Goal: Task Accomplishment & Management: Manage account settings

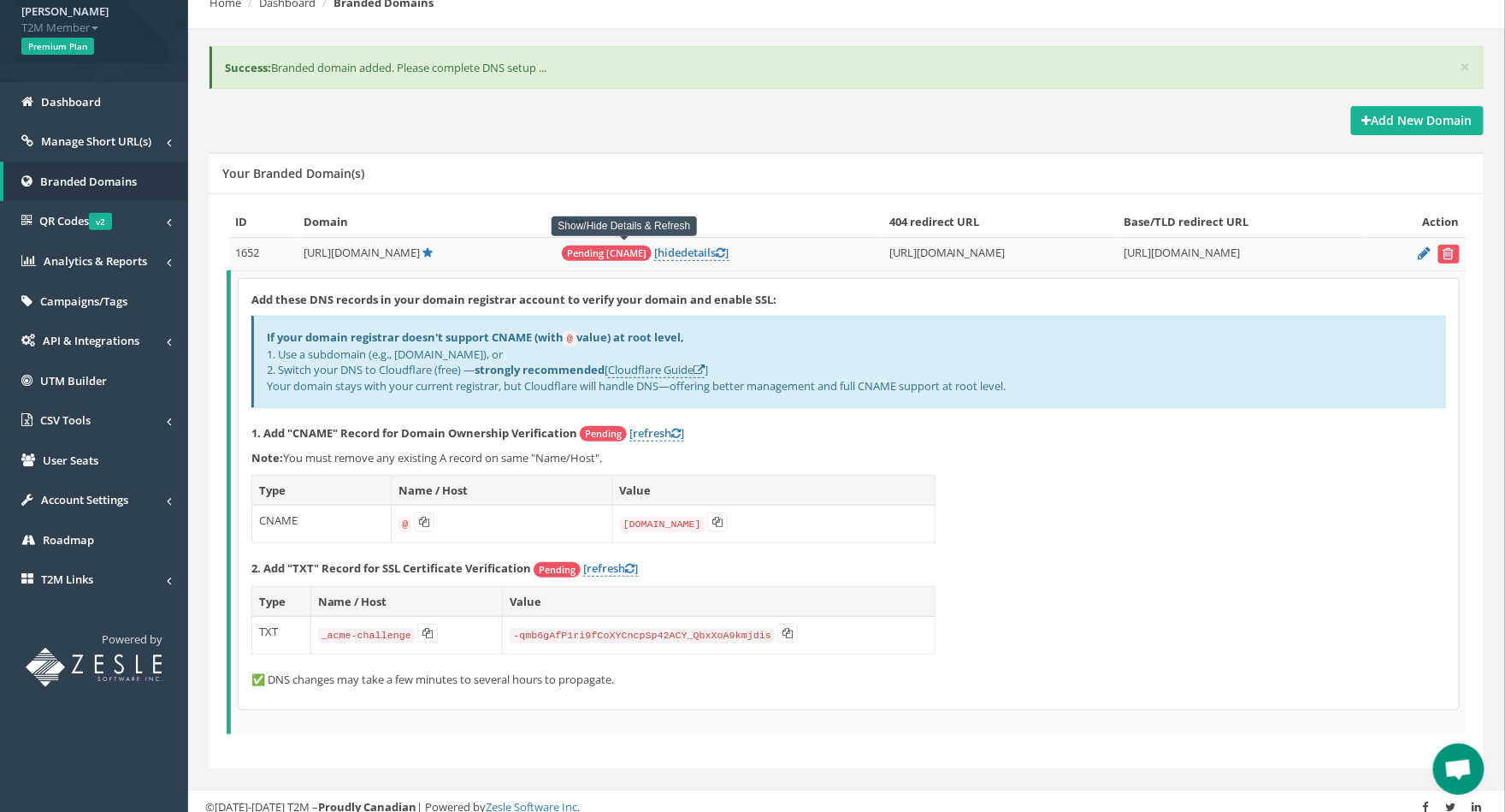
scroll to position [122, 0]
click at [658, 426] on link "[refresh ]" at bounding box center [657, 432] width 55 height 17
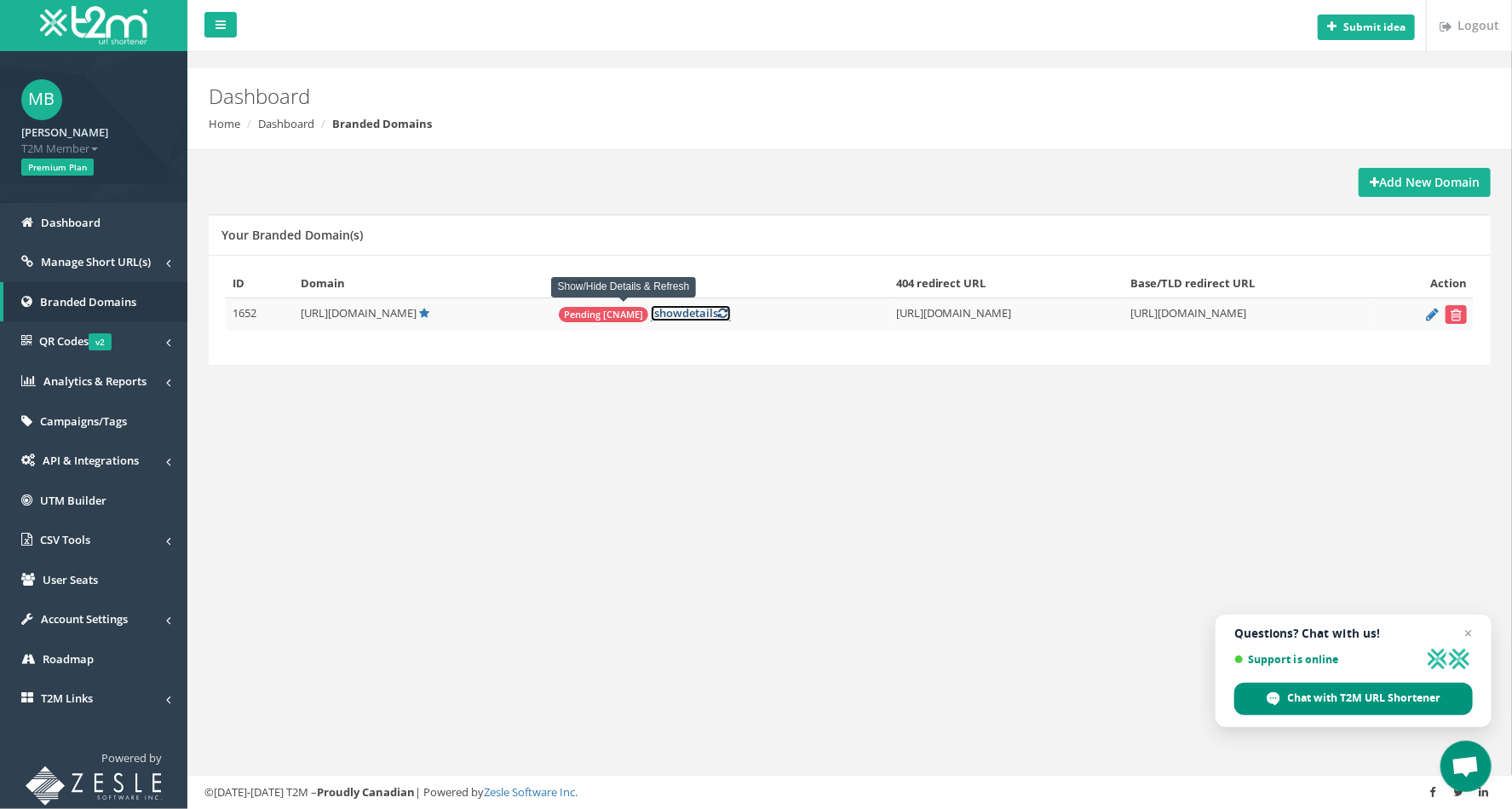
click at [651, 305] on link "[ show details ]" at bounding box center [691, 313] width 80 height 17
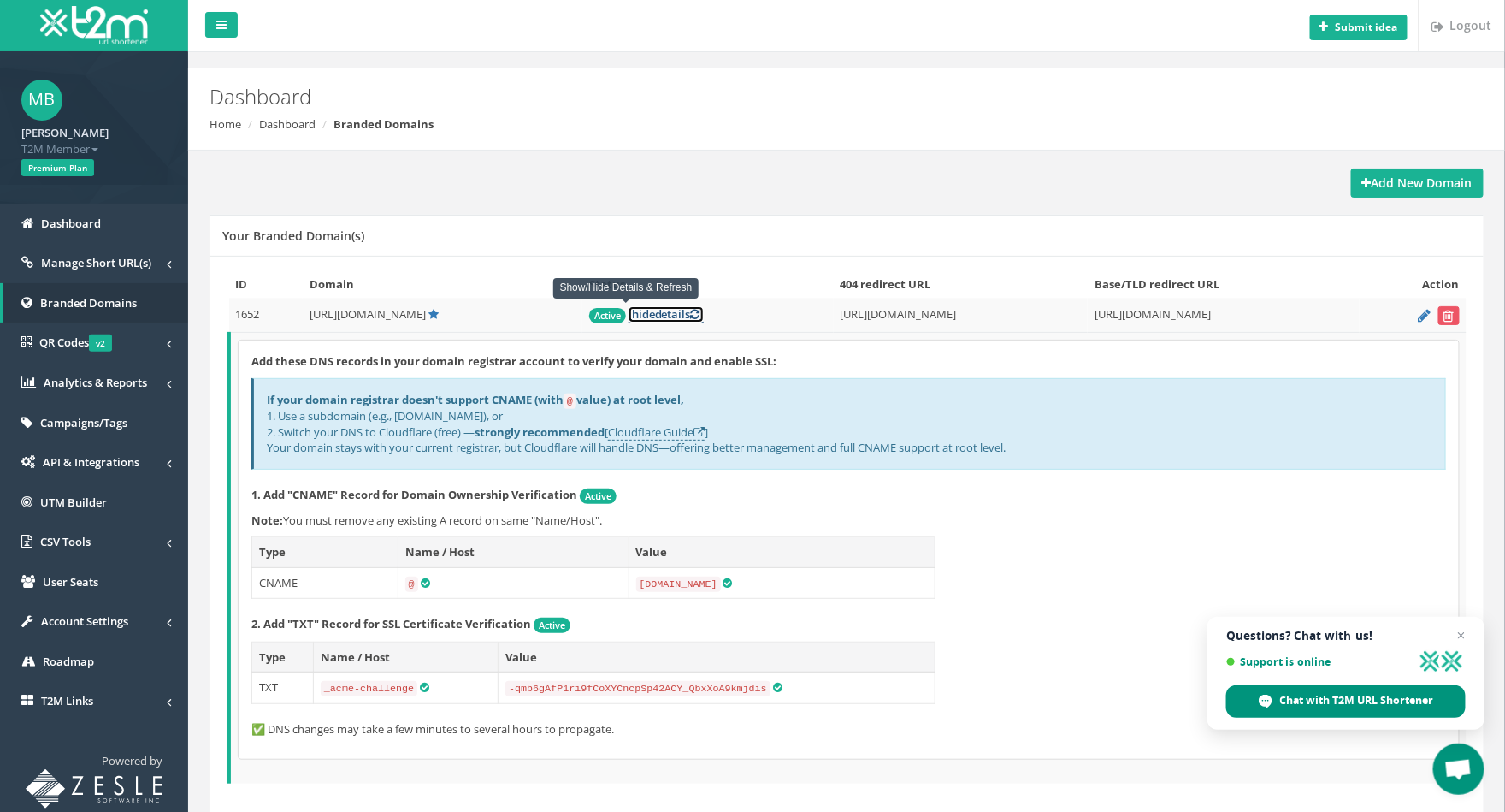
click at [691, 312] on icon at bounding box center [696, 314] width 10 height 11
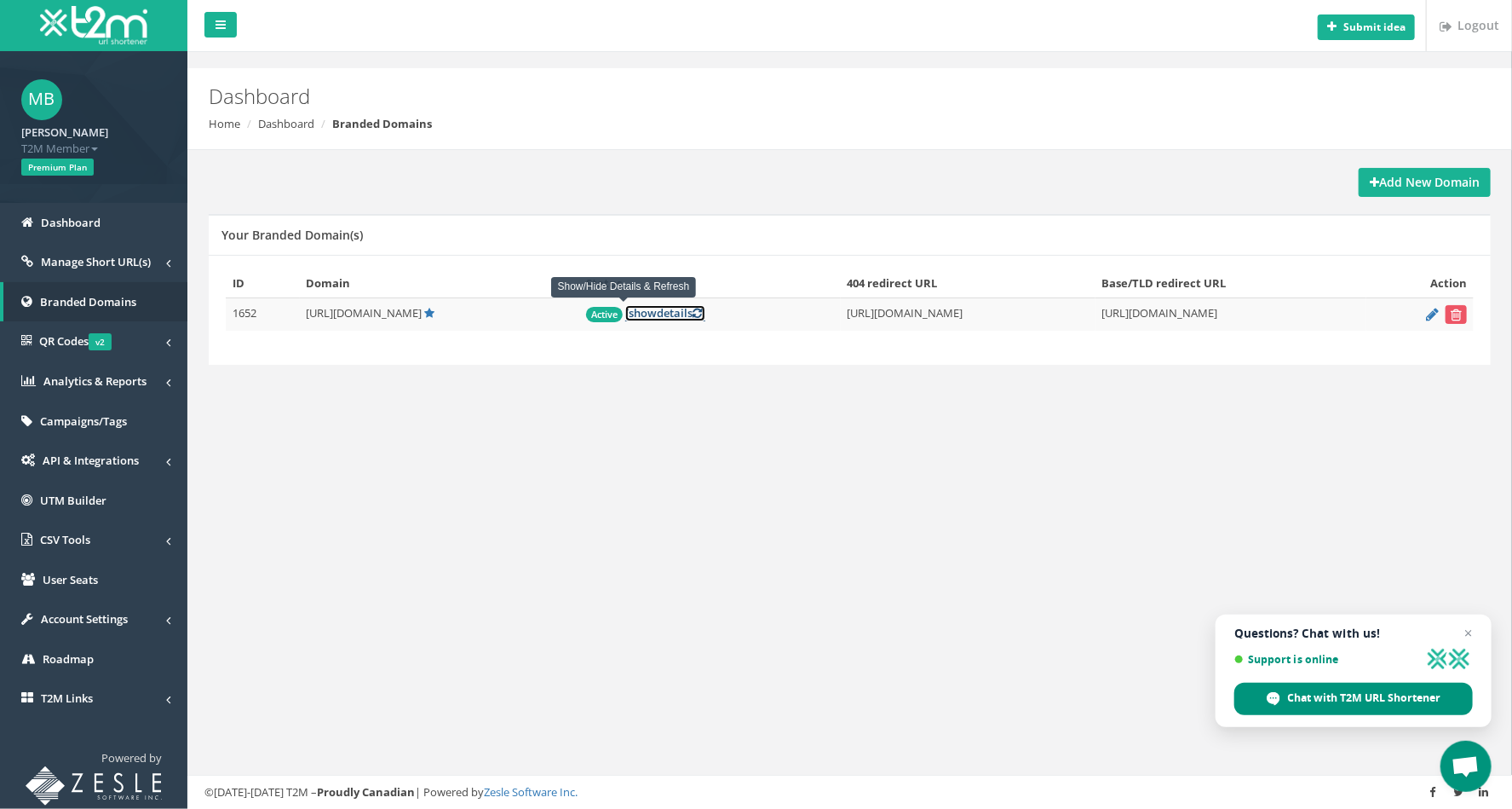
click at [693, 312] on icon at bounding box center [698, 313] width 10 height 11
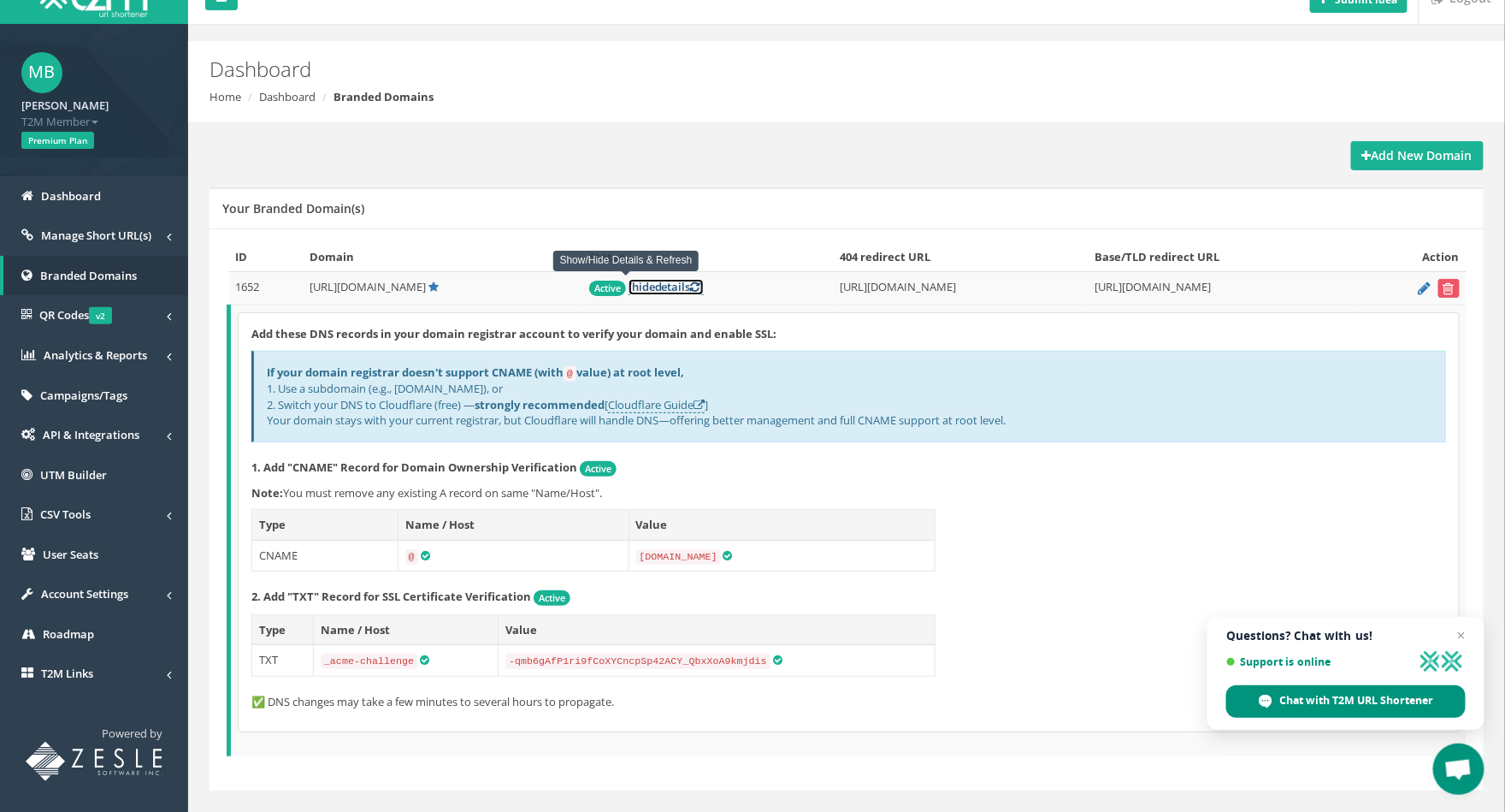
scroll to position [51, 0]
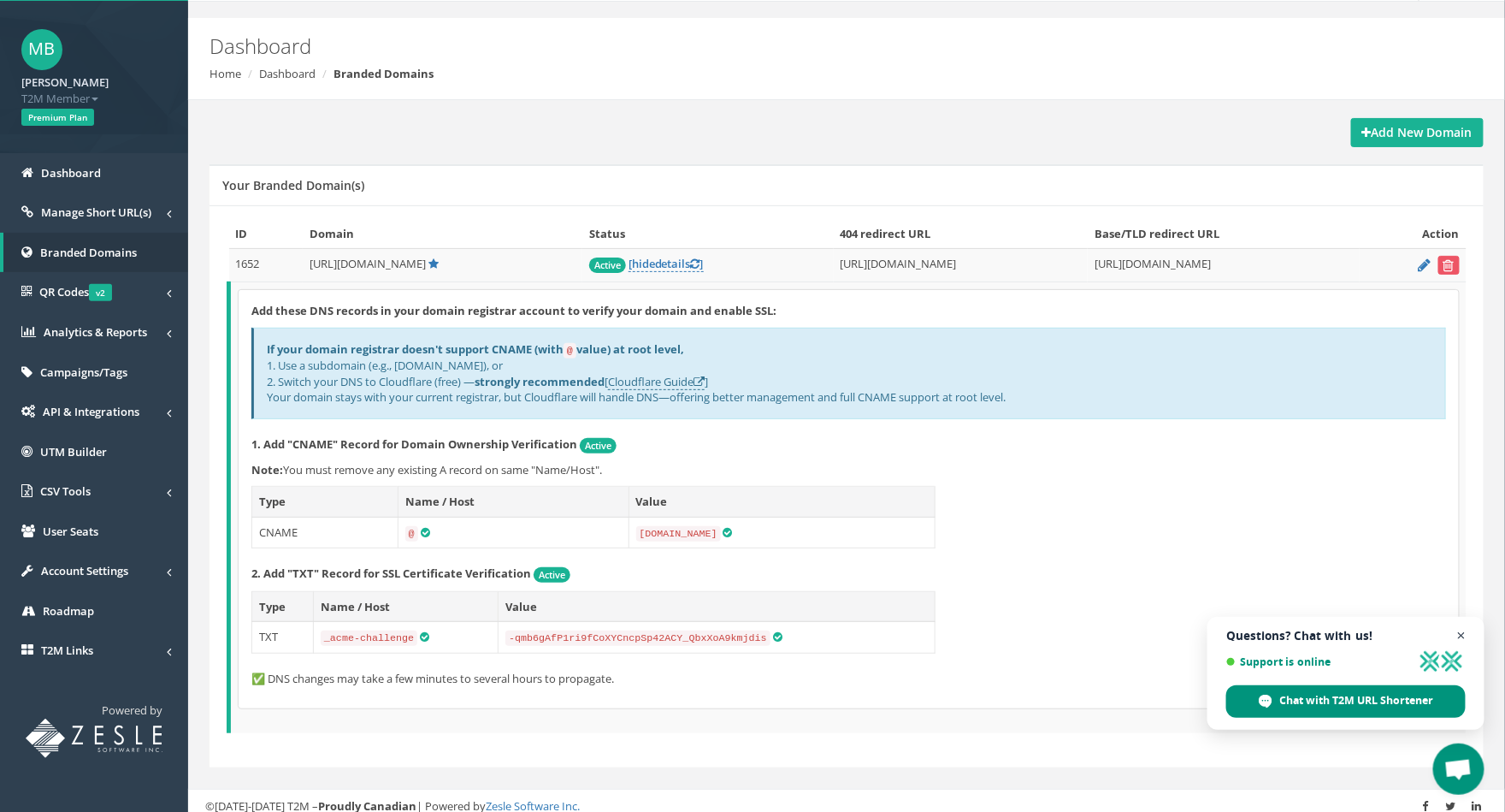
click at [1462, 634] on span "Close chat" at bounding box center [1462, 636] width 22 height 21
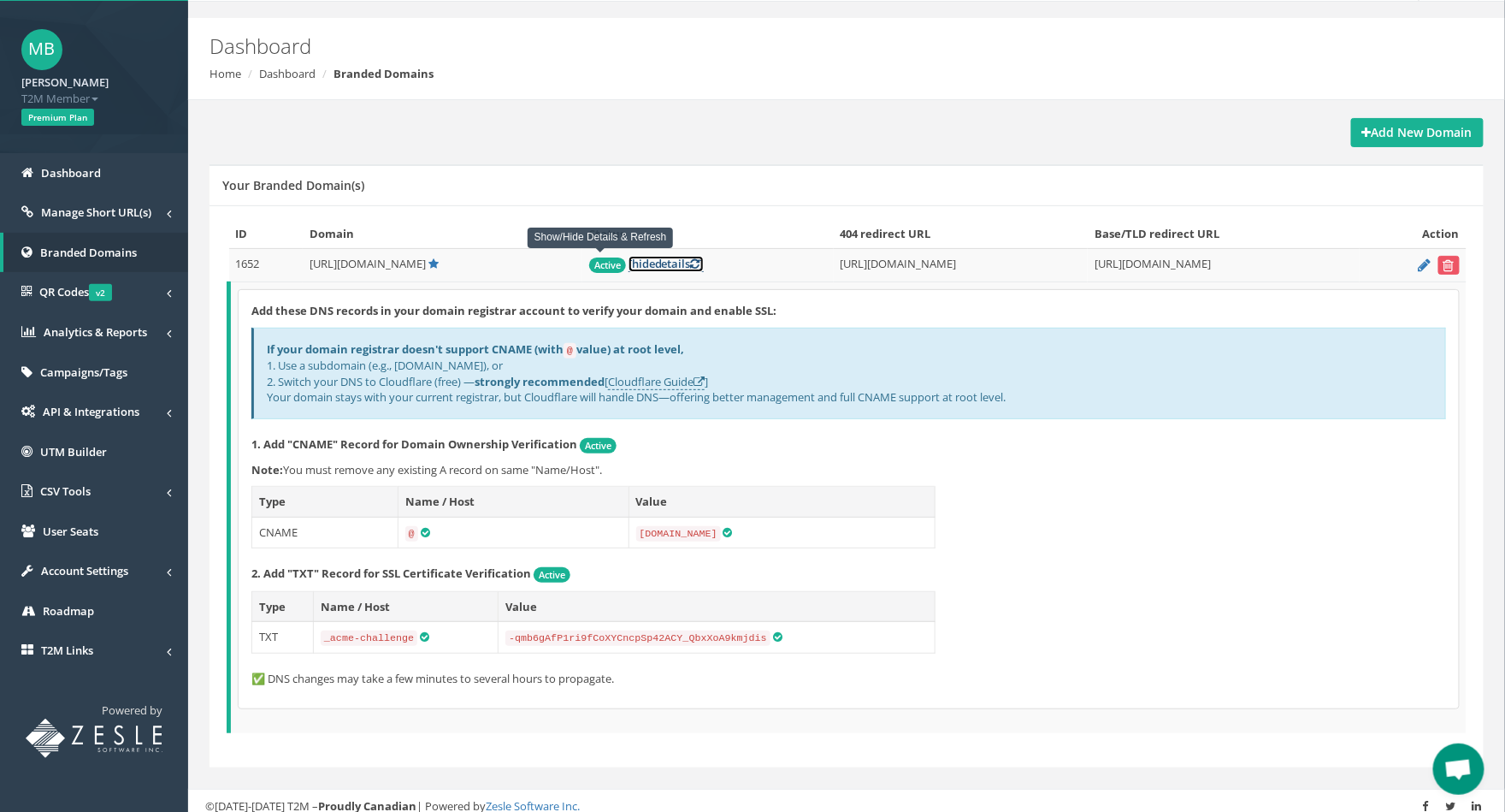
click at [628, 257] on link "[ hide details ]" at bounding box center [666, 264] width 75 height 17
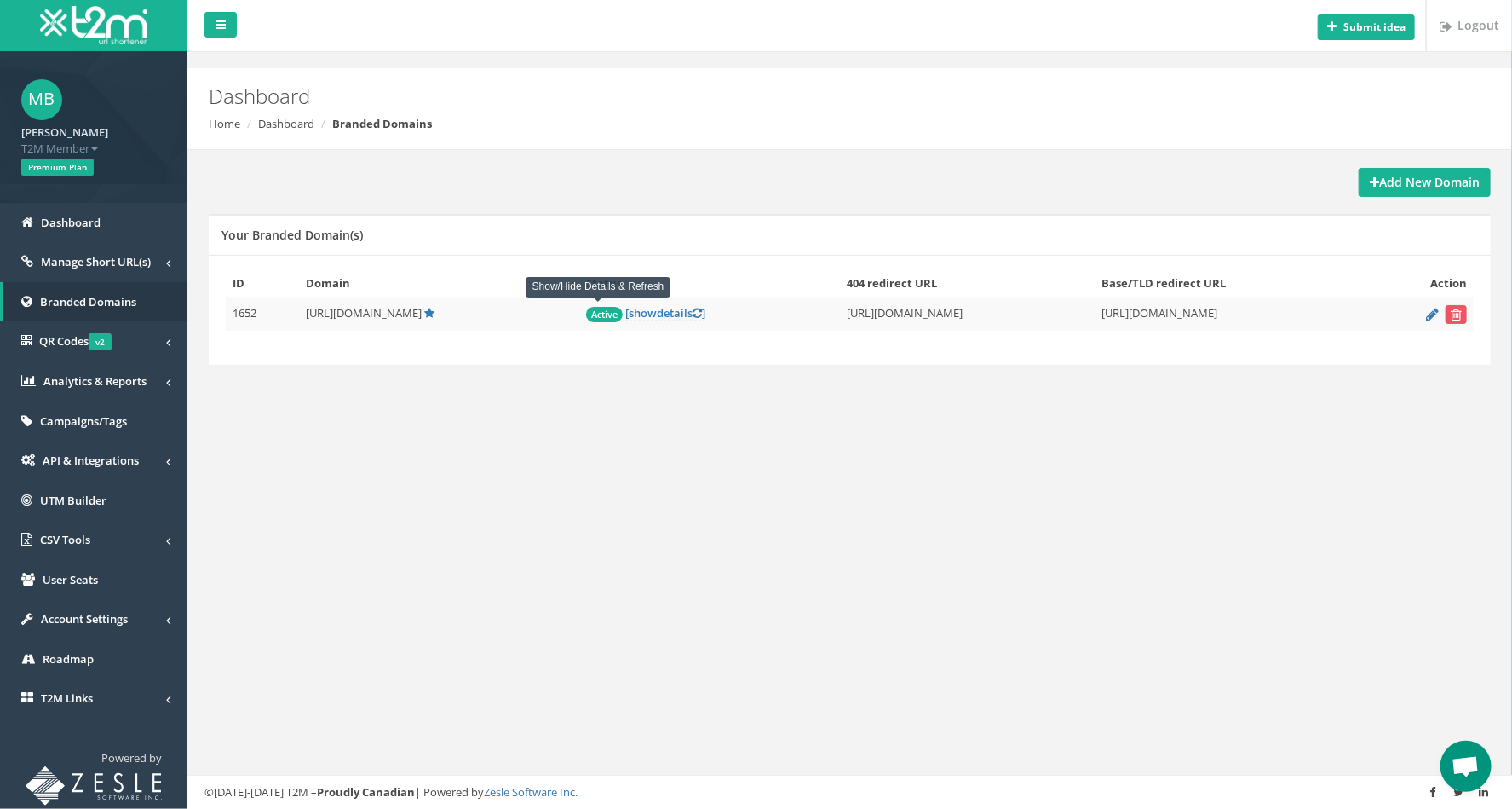
click at [800, 529] on div "Submit idea Logout Dashboard Home Dashboard Branded Domains Add New Domain Your…" at bounding box center [850, 404] width 1325 height 809
click at [56, 254] on span "Manage Short URL(s)" at bounding box center [95, 262] width 110 height 16
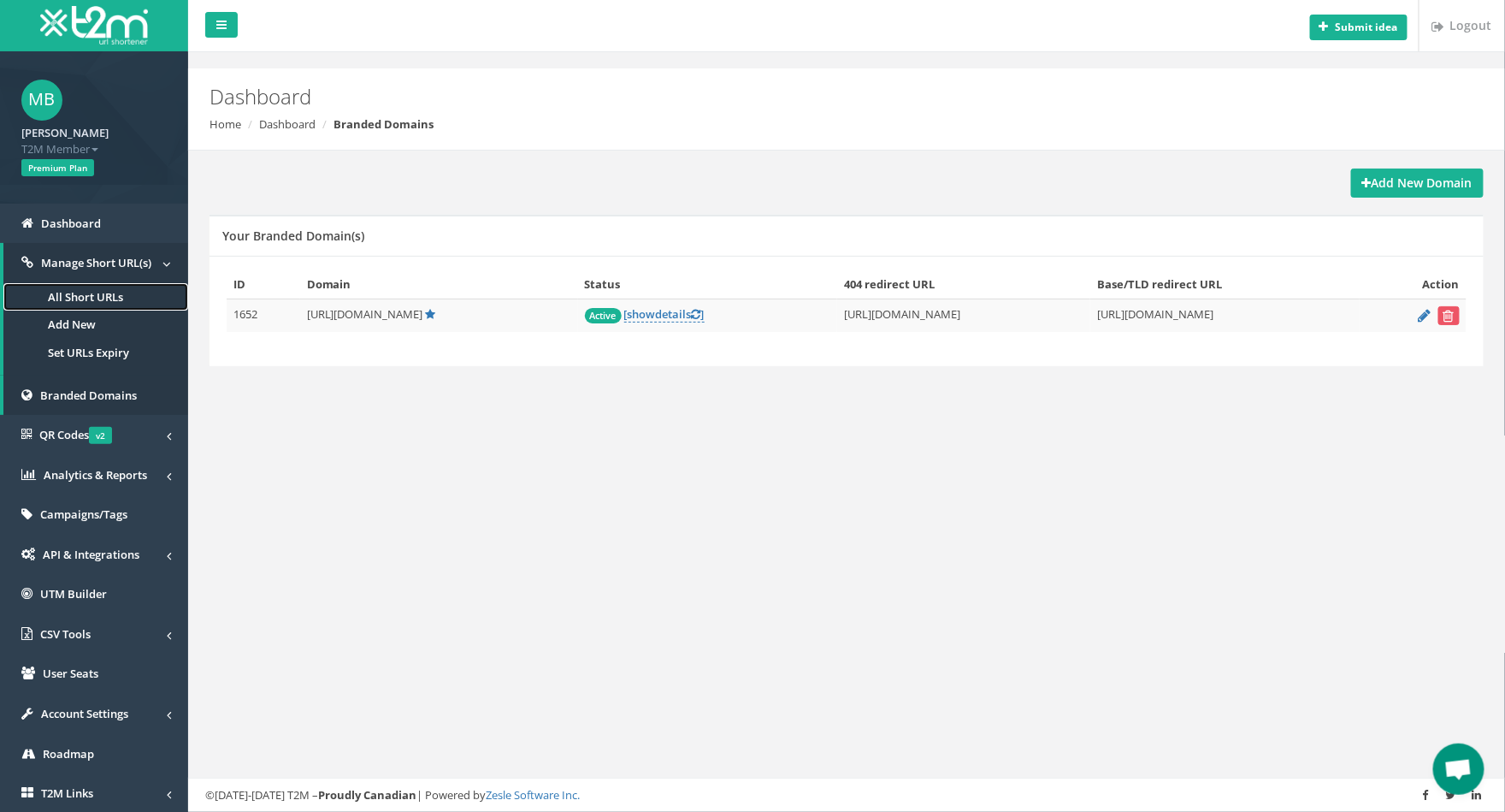
click at [83, 296] on link "All Short URLs" at bounding box center [96, 297] width 185 height 28
